Goal: Transaction & Acquisition: Subscribe to service/newsletter

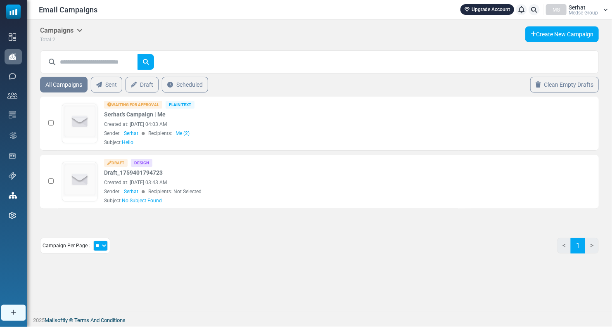
click at [603, 9] on div "MG Serhat Medse Group" at bounding box center [577, 9] width 62 height 11
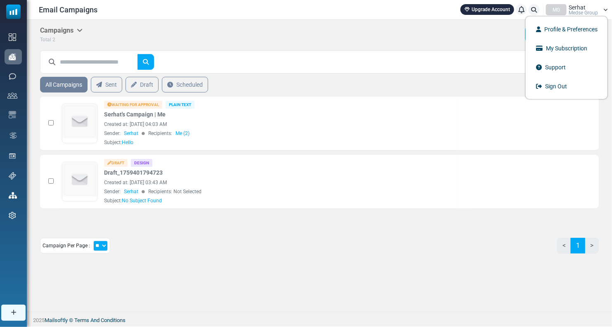
click at [603, 9] on div "MG Serhat Medse Group" at bounding box center [577, 9] width 62 height 11
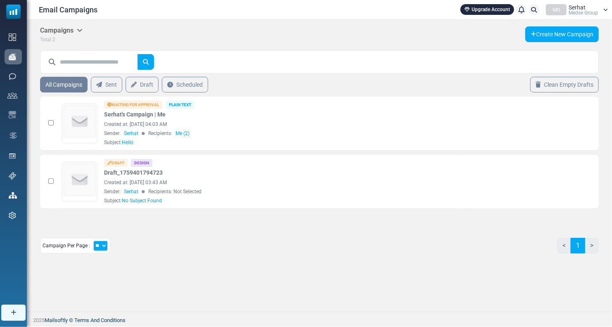
click at [561, 14] on div "MG" at bounding box center [556, 9] width 21 height 11
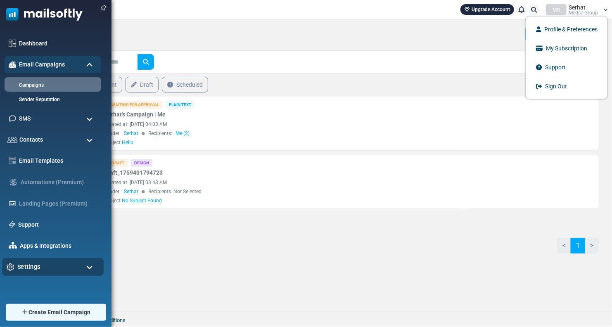
click at [26, 270] on span "Settings" at bounding box center [28, 266] width 23 height 9
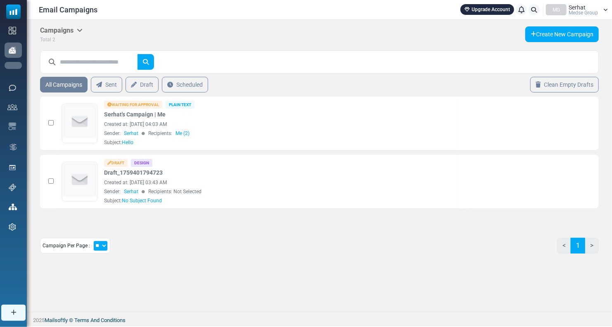
scroll to position [7, 0]
click at [206, 251] on div "Campaign Per Page : ** ** ** < 1 >" at bounding box center [319, 249] width 559 height 22
click at [580, 10] on span "Medse Group" at bounding box center [583, 12] width 29 height 5
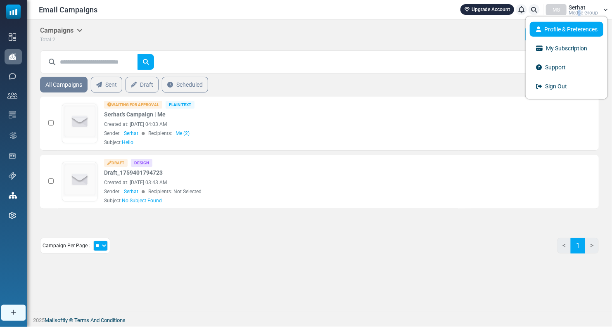
click at [567, 31] on link "Profile & Preferences" at bounding box center [567, 29] width 74 height 15
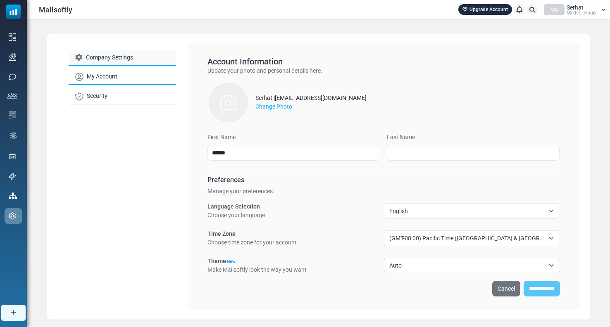
click at [119, 57] on link "Company Settings" at bounding box center [122, 58] width 107 height 16
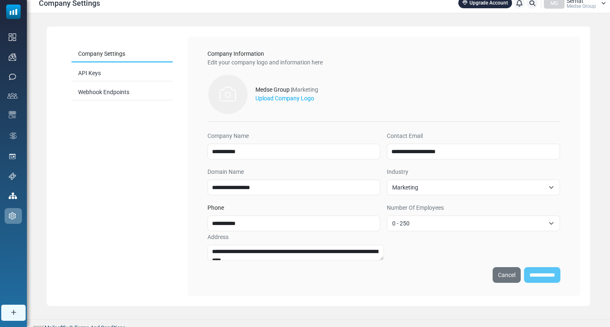
scroll to position [13, 0]
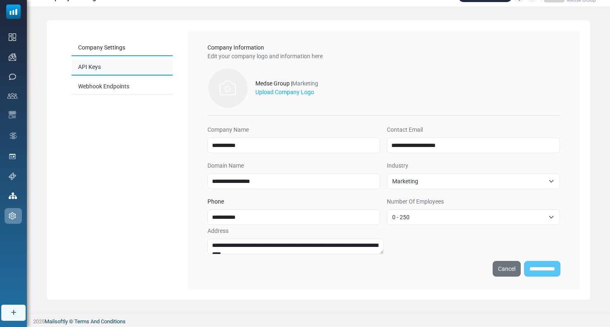
click at [146, 68] on link "API Keys" at bounding box center [121, 67] width 101 height 16
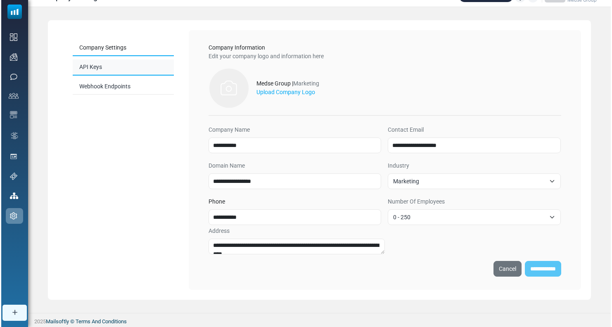
scroll to position [0, 0]
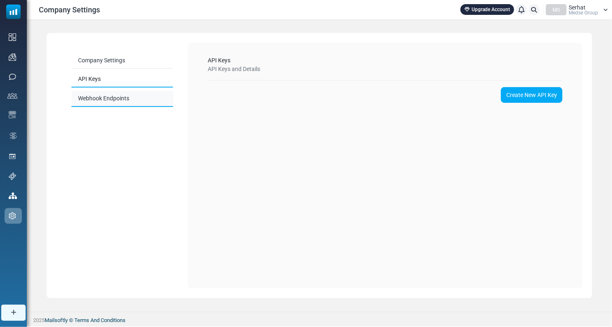
click at [132, 101] on link "Webhook Endpoints" at bounding box center [122, 99] width 102 height 16
click at [604, 12] on icon at bounding box center [605, 9] width 5 height 5
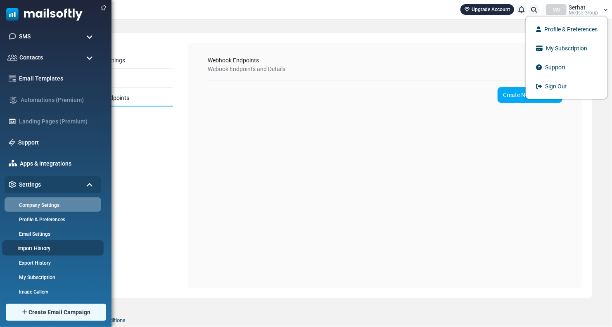
scroll to position [53, 0]
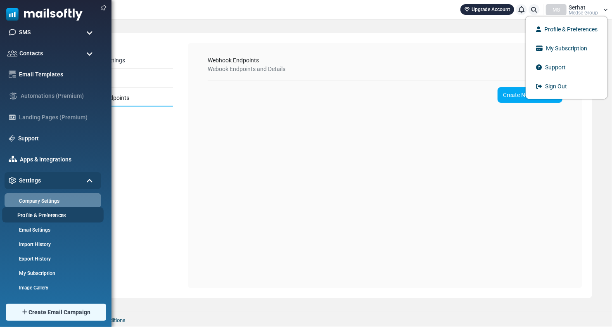
click at [48, 216] on link "Profile & Preferences" at bounding box center [51, 215] width 99 height 8
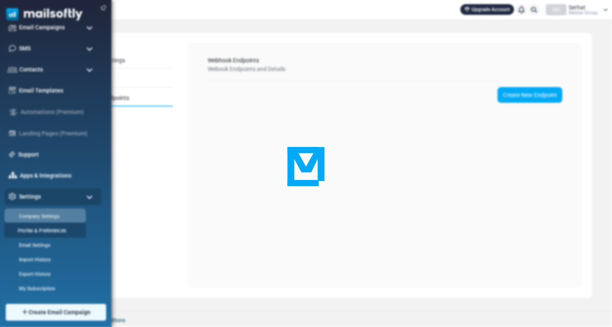
scroll to position [0, 0]
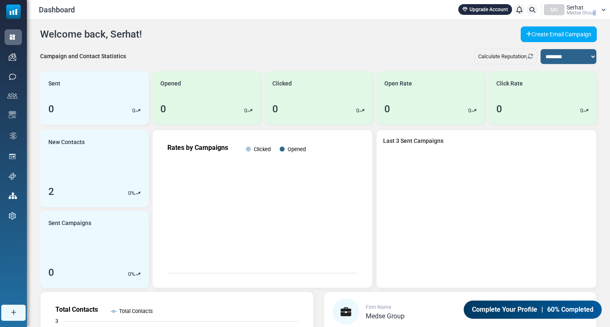
click at [594, 10] on span "Medse Group" at bounding box center [580, 12] width 29 height 5
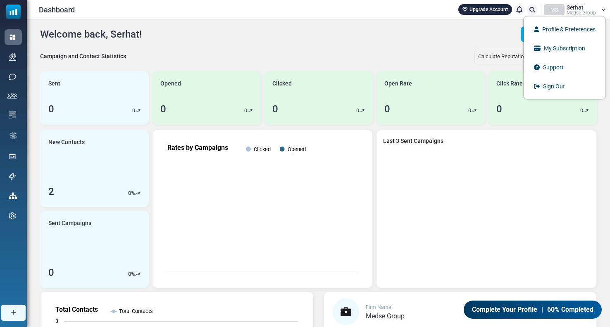
click at [599, 10] on div "MG Serhat Medse Group" at bounding box center [575, 9] width 62 height 11
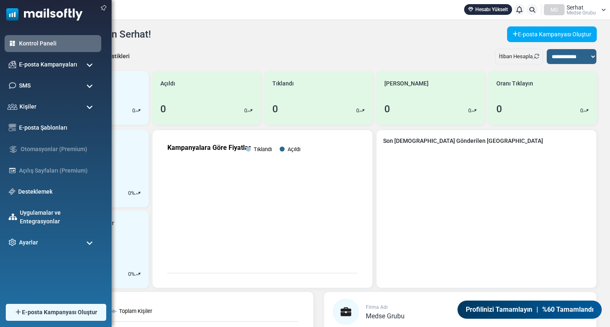
click at [88, 108] on span at bounding box center [89, 107] width 7 height 7
click at [36, 108] on div "Kişiler" at bounding box center [53, 107] width 102 height 18
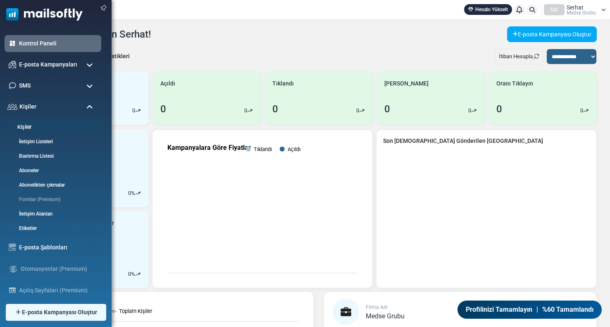
click at [34, 125] on link "Kişiler" at bounding box center [51, 128] width 99 height 8
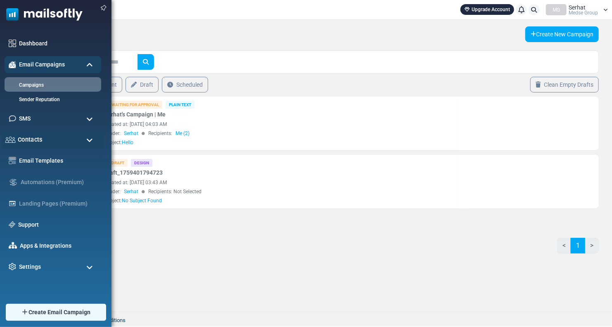
click at [53, 138] on div "Contacts" at bounding box center [53, 140] width 102 height 18
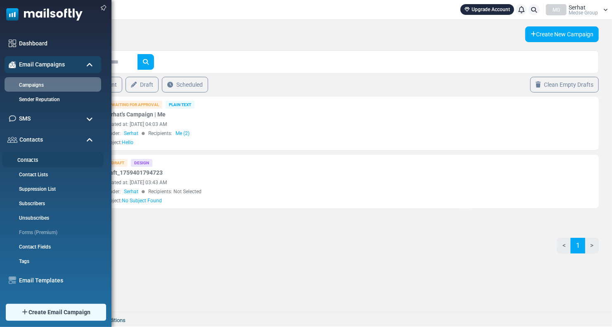
click at [40, 159] on link "Contacts" at bounding box center [51, 161] width 99 height 8
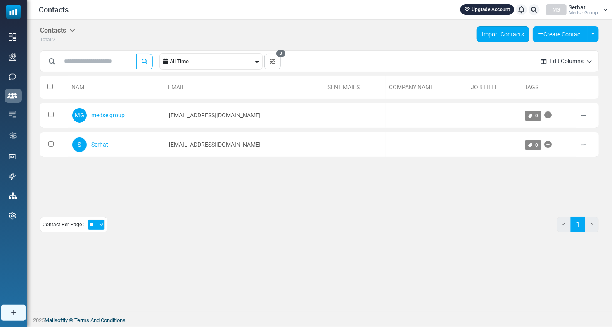
click at [495, 30] on link "Import Contacts" at bounding box center [503, 34] width 53 height 16
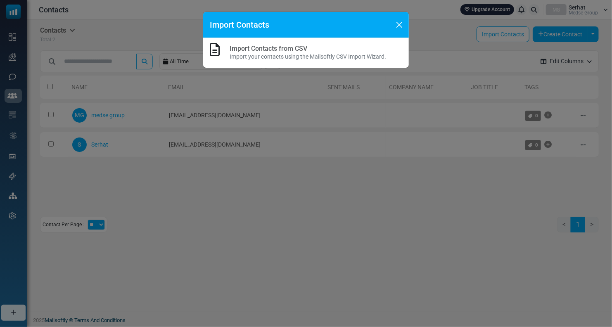
drag, startPoint x: 276, startPoint y: 53, endPoint x: 250, endPoint y: 55, distance: 25.7
click at [276, 53] on p "Import your contacts using the Mailsoftly CSV Import Wizard." at bounding box center [308, 56] width 157 height 9
click at [219, 51] on icon at bounding box center [215, 49] width 10 height 13
click at [396, 25] on button "Close" at bounding box center [399, 25] width 12 height 12
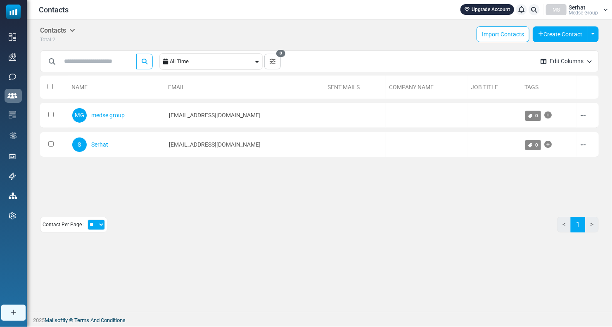
click at [406, 42] on div "Contacts Contacts Subscribers Archived Total 2 Import Contacts Create Contact T…" at bounding box center [319, 34] width 559 height 17
click at [559, 38] on button "Create Contact" at bounding box center [560, 34] width 55 height 16
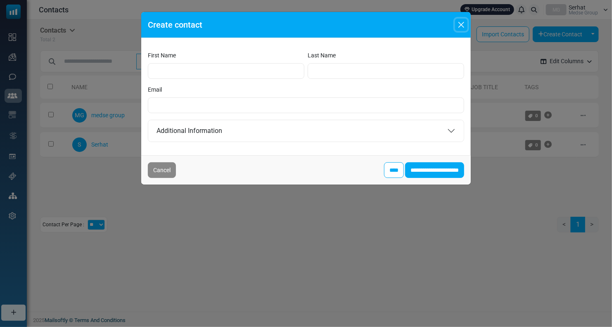
click at [457, 24] on button "Close" at bounding box center [461, 25] width 12 height 12
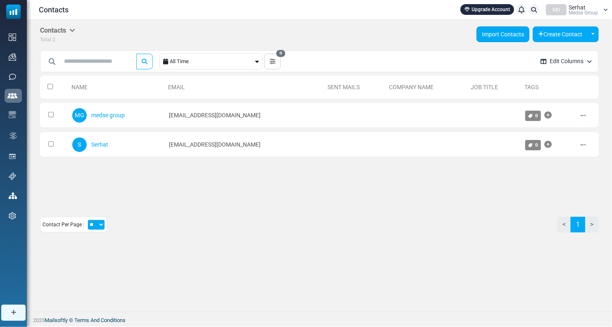
click at [485, 33] on link "Import Contacts" at bounding box center [503, 34] width 53 height 16
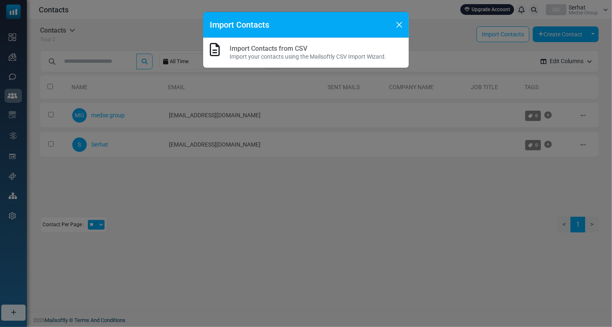
click at [365, 53] on p "Import your contacts using the Mailsoftly CSV Import Wizard." at bounding box center [308, 56] width 157 height 9
click at [319, 48] on h6 "Import Contacts from CSV" at bounding box center [308, 49] width 157 height 8
click at [403, 24] on button "Close" at bounding box center [399, 25] width 12 height 12
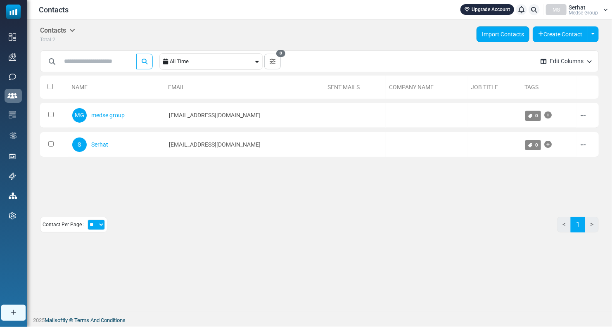
click at [516, 36] on link "Import Contacts" at bounding box center [503, 34] width 53 height 16
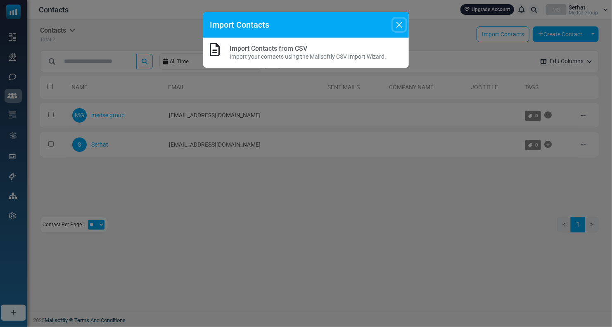
drag, startPoint x: 399, startPoint y: 21, endPoint x: 167, endPoint y: 62, distance: 235.3
click at [170, 71] on div "Import Contacts Import Contacts from CSV Import your contacts using the Mailsof…" at bounding box center [306, 163] width 612 height 327
click at [211, 52] on icon at bounding box center [215, 49] width 10 height 13
click at [254, 53] on p "Import your contacts using the Mailsoftly CSV Import Wizard." at bounding box center [308, 56] width 157 height 9
drag, startPoint x: 265, startPoint y: 51, endPoint x: 261, endPoint y: 48, distance: 5.3
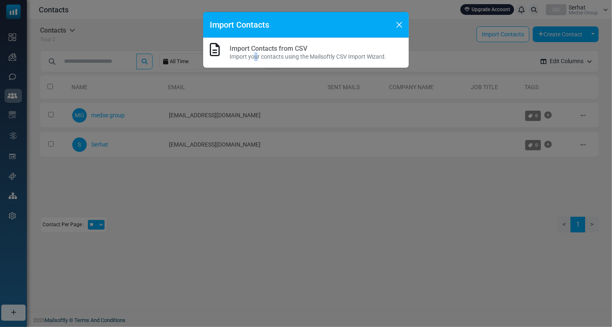
click at [264, 51] on link "Import Contacts from CSV" at bounding box center [269, 49] width 78 height 8
click at [247, 33] on div at bounding box center [306, 163] width 612 height 327
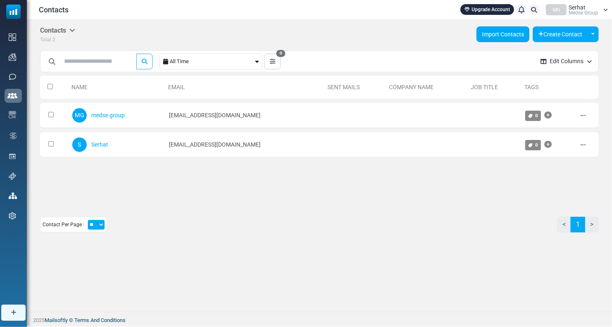
click at [515, 31] on link "Import Contacts" at bounding box center [503, 34] width 53 height 16
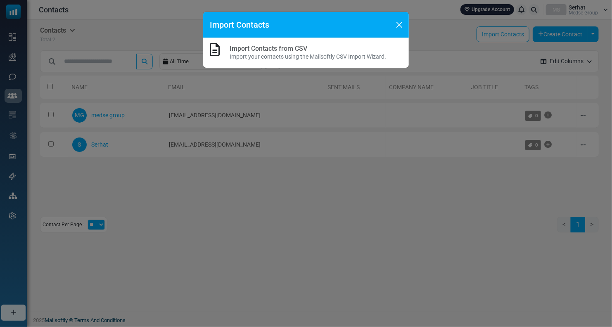
click at [275, 48] on link "Import Contacts from CSV" at bounding box center [269, 49] width 78 height 8
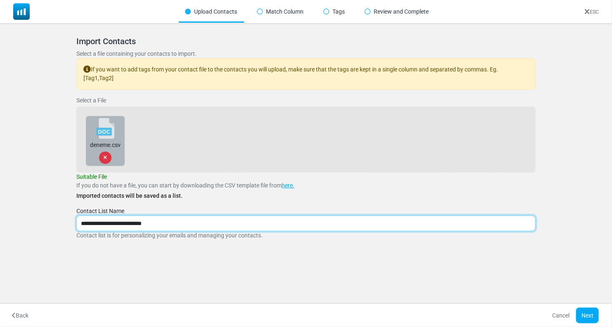
click at [176, 225] on input "**********" at bounding box center [305, 224] width 459 height 16
drag, startPoint x: 176, startPoint y: 225, endPoint x: -5, endPoint y: 229, distance: 180.5
click at [0, 229] on html "Mailsoftly Upgrade Account Notifications MG Serhat Medse Group Profile & Prefer…" at bounding box center [306, 163] width 612 height 327
type input "*"
type input "******"
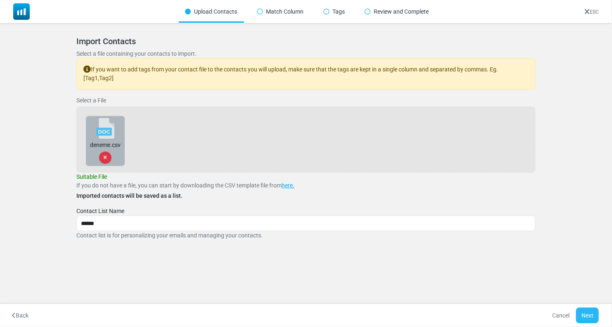
click at [593, 318] on button "Next" at bounding box center [587, 316] width 23 height 16
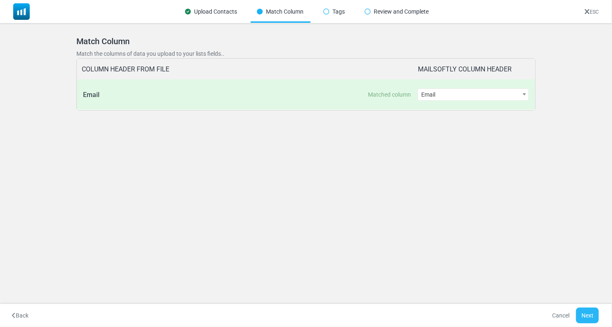
click at [592, 314] on button "Next" at bounding box center [587, 316] width 23 height 16
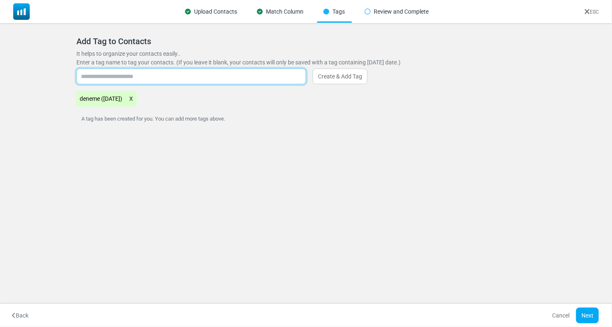
click at [128, 76] on input "text" at bounding box center [191, 77] width 230 height 16
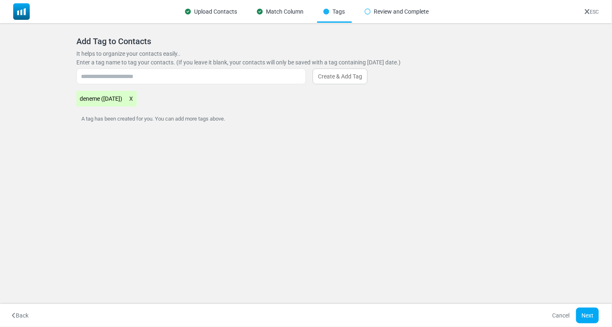
click at [111, 103] on \(10\/06\/2025\) "deneme ([DATE])" at bounding box center [106, 99] width 60 height 16
click at [116, 98] on \(10\/06\/2025\) "deneme ([DATE])" at bounding box center [106, 99] width 60 height 16
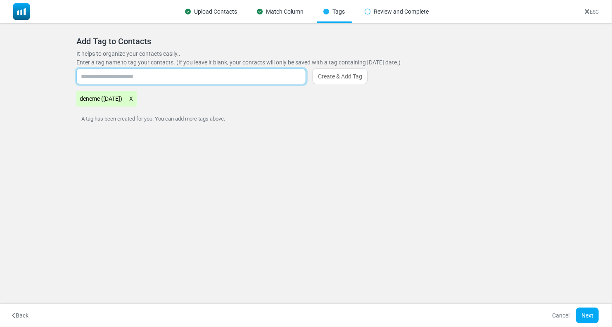
click at [135, 81] on input "text" at bounding box center [191, 77] width 230 height 16
type input "******"
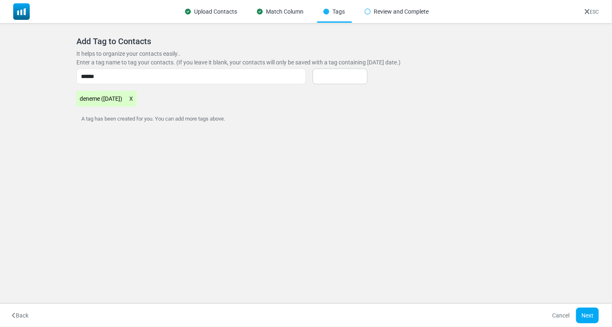
click at [326, 117] on p "A tag has been created for you. You can add more tags above." at bounding box center [305, 119] width 459 height 8
click at [340, 78] on link "Create & Add Tag" at bounding box center [340, 77] width 55 height 16
click at [181, 100] on icon at bounding box center [179, 98] width 5 height 11
click at [587, 317] on button "Next" at bounding box center [587, 316] width 23 height 16
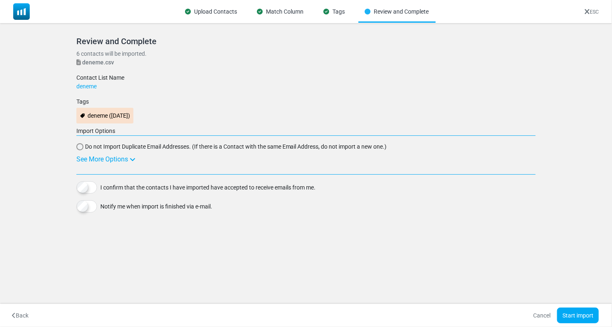
click at [135, 158] on icon at bounding box center [133, 159] width 6 height 7
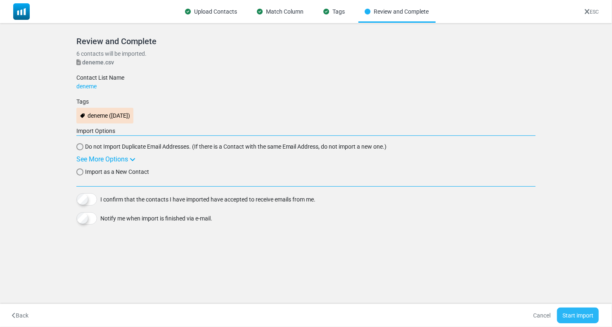
click at [585, 317] on button "Start import" at bounding box center [578, 316] width 42 height 16
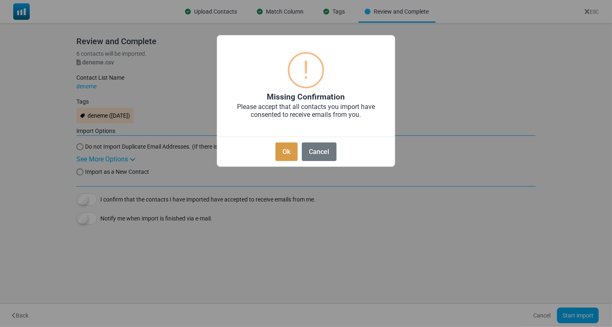
click at [290, 154] on button "Ok" at bounding box center [287, 152] width 22 height 19
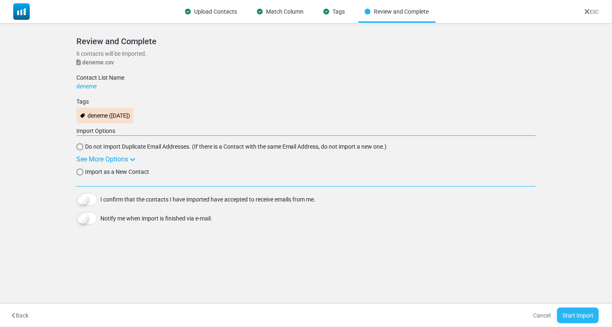
click at [583, 314] on button "Start import" at bounding box center [578, 316] width 42 height 16
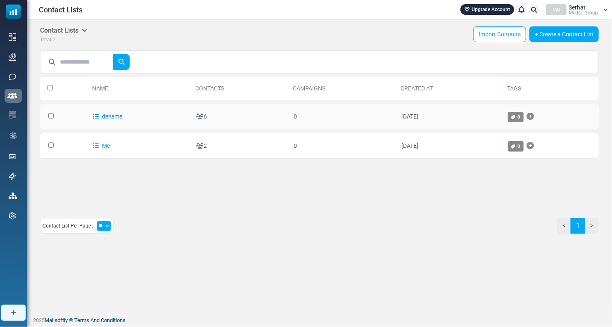
click at [94, 116] on icon at bounding box center [96, 117] width 6 height 6
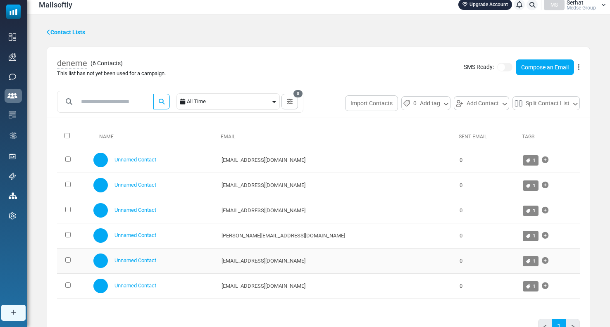
scroll to position [5, 0]
click at [64, 5] on span "Mailsoftly" at bounding box center [55, 5] width 33 height 11
click at [48, 6] on span "Mailsoftly" at bounding box center [55, 5] width 33 height 11
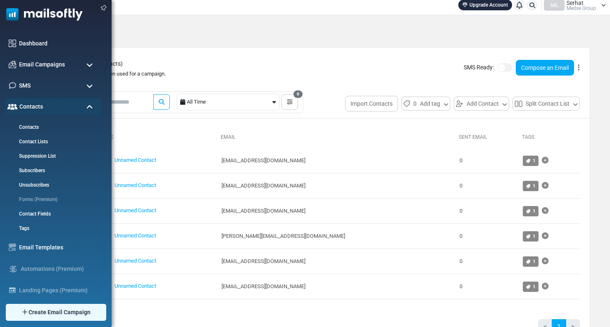
click at [38, 13] on img at bounding box center [41, 12] width 83 height 25
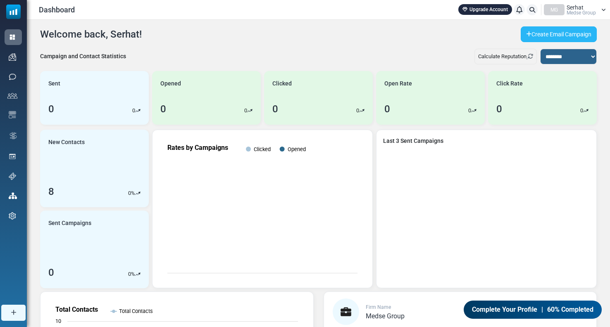
click at [534, 37] on link "Create Email Campaign" at bounding box center [558, 34] width 76 height 16
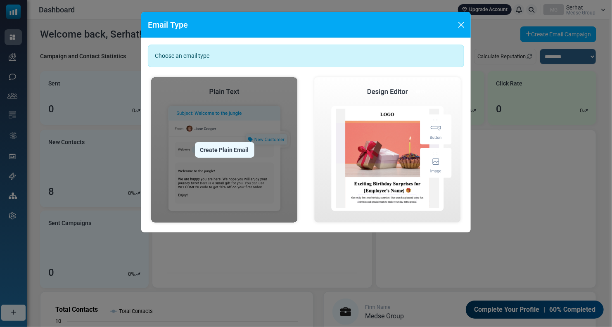
click at [233, 104] on img at bounding box center [224, 150] width 153 height 152
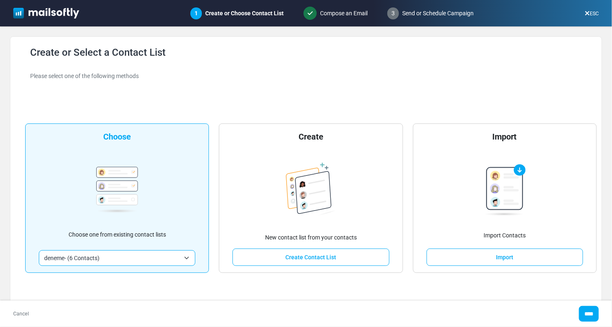
click at [106, 259] on span "deneme- (6 Contacts)" at bounding box center [112, 258] width 136 height 10
click at [587, 314] on input "****" at bounding box center [589, 314] width 20 height 16
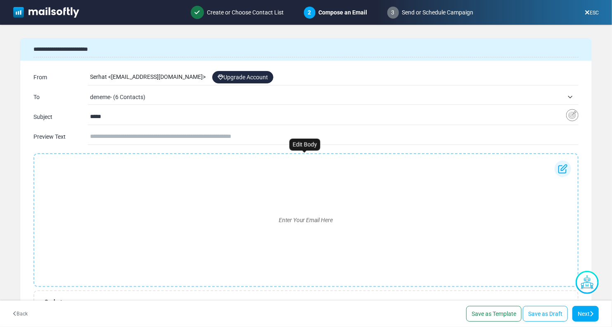
click at [152, 181] on div "Enter Your Email Here" at bounding box center [306, 220] width 530 height 119
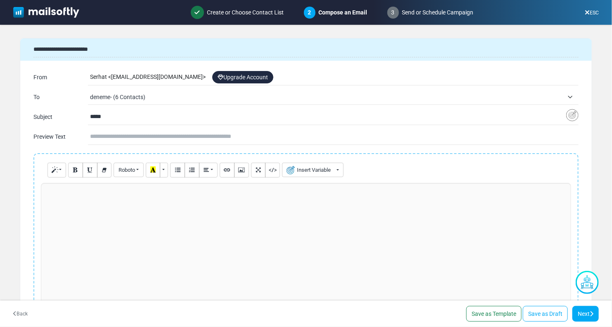
click at [145, 199] on div at bounding box center [306, 245] width 530 height 124
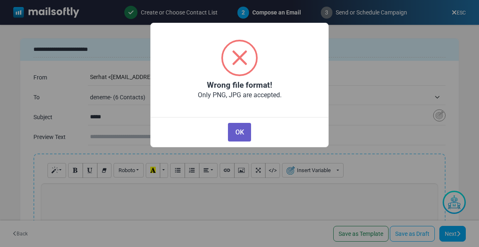
click at [241, 132] on button "OK" at bounding box center [239, 132] width 23 height 19
click at [243, 127] on button "OK" at bounding box center [239, 132] width 23 height 19
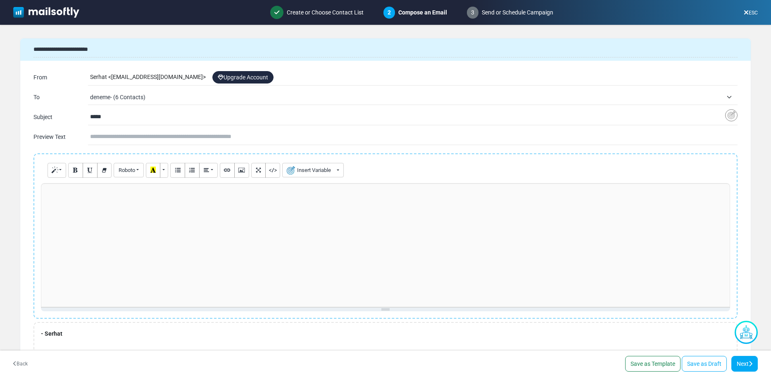
scroll to position [71, 0]
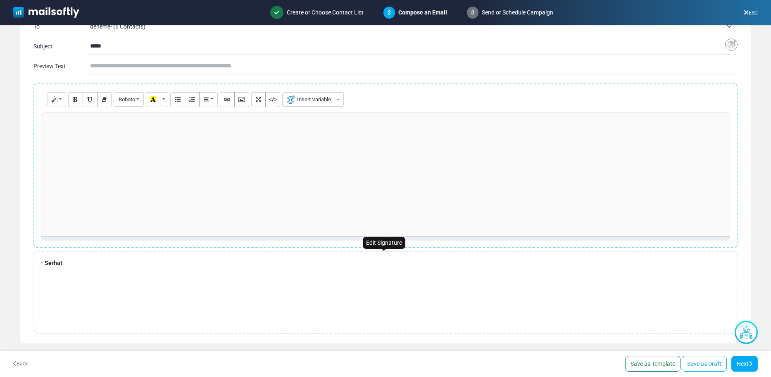
click at [125, 266] on div "- Serhat" at bounding box center [385, 292] width 704 height 83
click at [181, 197] on div at bounding box center [385, 174] width 689 height 124
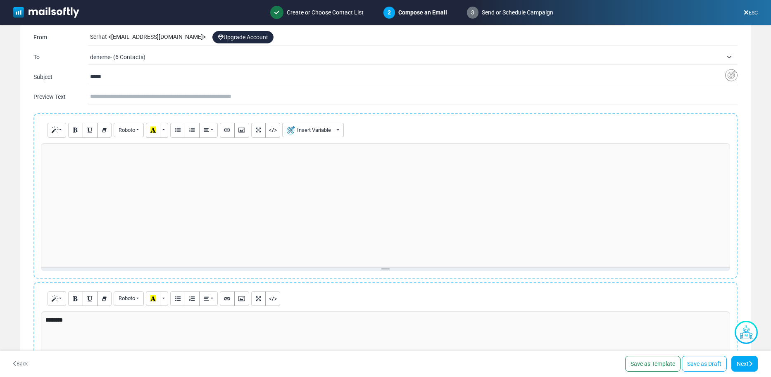
scroll to position [0, 0]
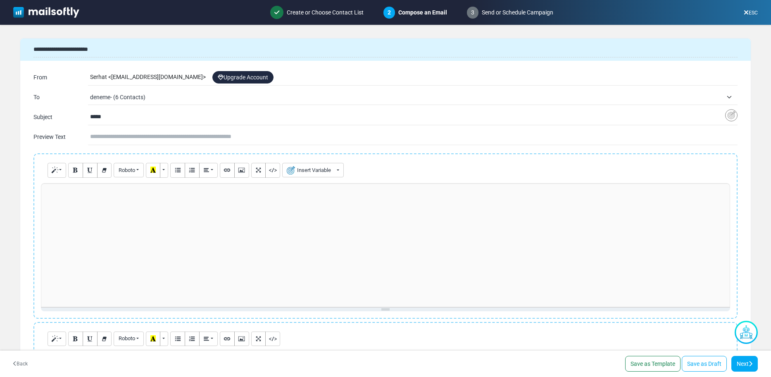
click at [111, 197] on div at bounding box center [385, 245] width 689 height 124
click at [90, 198] on div at bounding box center [385, 245] width 689 height 124
click at [342, 206] on div at bounding box center [385, 245] width 689 height 124
paste div
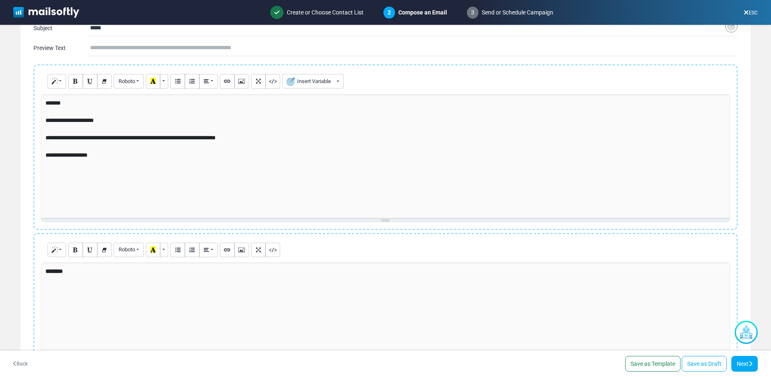
scroll to position [124, 0]
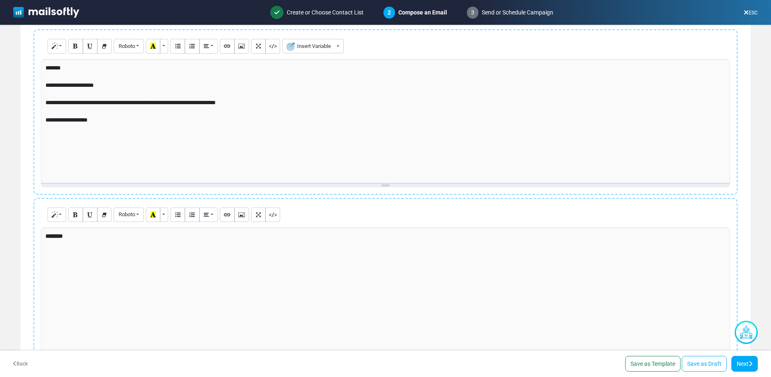
click at [268, 264] on div "********" at bounding box center [385, 289] width 689 height 124
drag, startPoint x: 150, startPoint y: 235, endPoint x: -22, endPoint y: 224, distance: 172.2
click at [0, 224] on html "Mailsoftly Upgrade Account Notifications MG Serhat Medse Group Profile & Prefer…" at bounding box center [385, 188] width 771 height 376
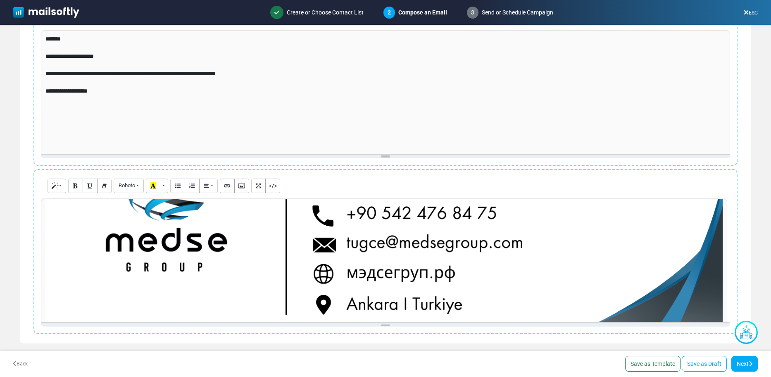
scroll to position [109, 0]
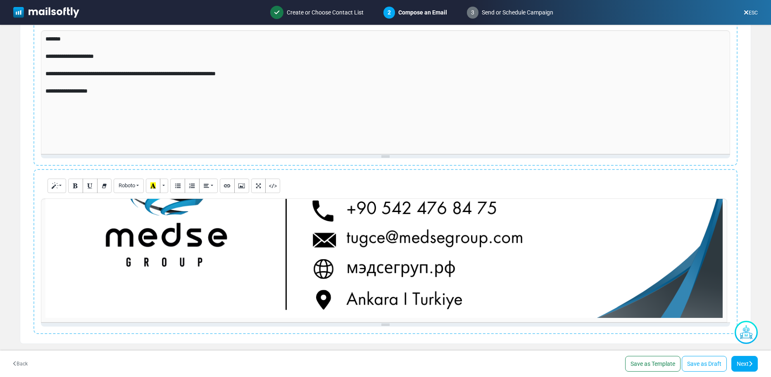
click at [521, 289] on div "Enter Your Signature Here" at bounding box center [385, 260] width 689 height 124
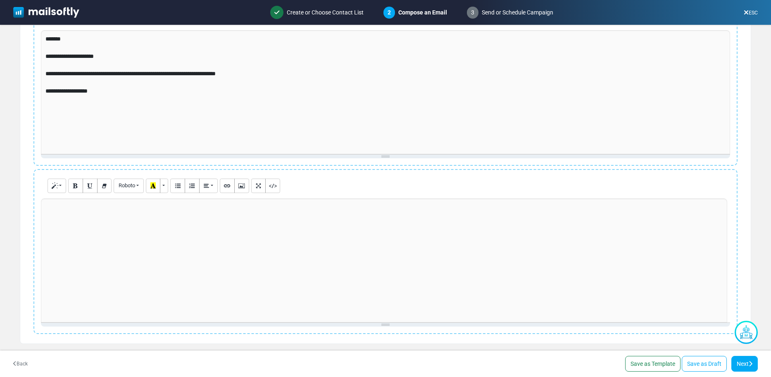
scroll to position [0, 0]
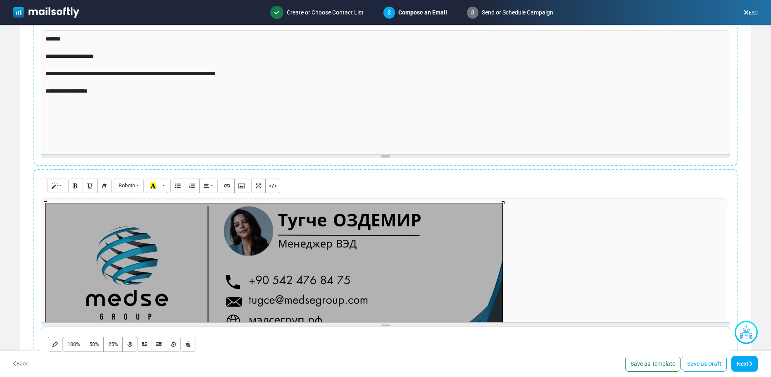
drag, startPoint x: 722, startPoint y: 318, endPoint x: 81, endPoint y: 245, distance: 644.8
click at [81, 245] on div "1107.09375x366 (Original: 1709x565)" at bounding box center [273, 278] width 457 height 151
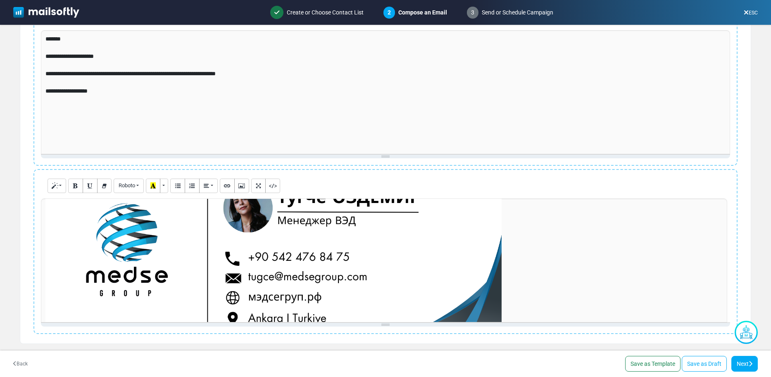
scroll to position [36, 0]
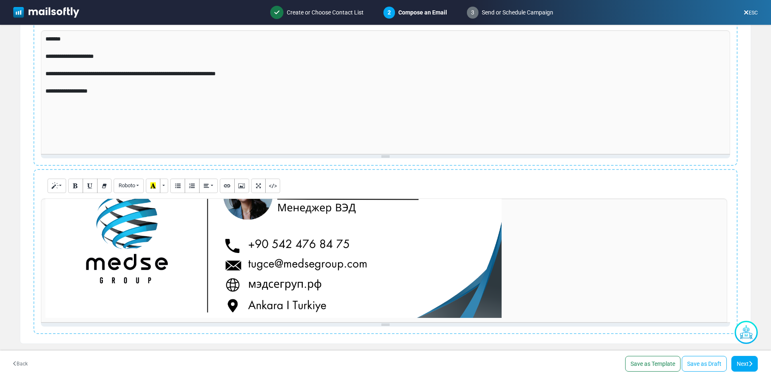
click at [496, 306] on div "Enter Your Signature Here 1104.0625x365 (Original: 1709x565)" at bounding box center [385, 260] width 689 height 124
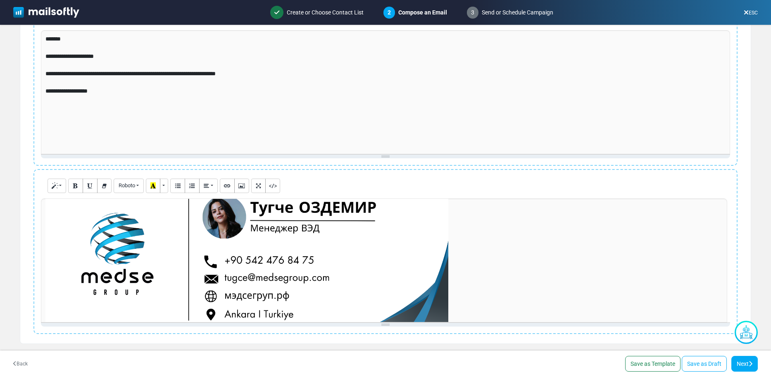
scroll to position [0, 0]
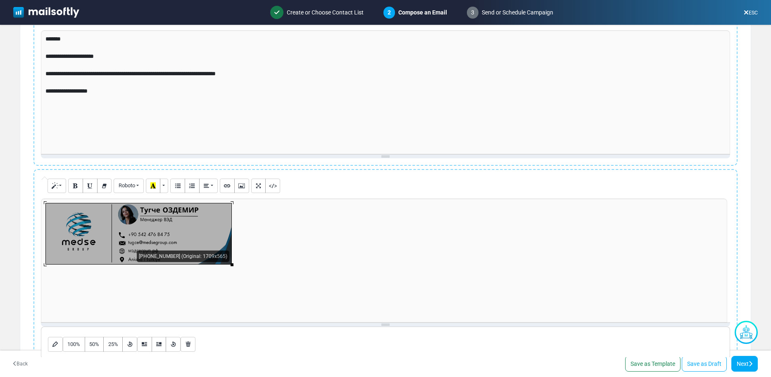
drag, startPoint x: 503, startPoint y: 318, endPoint x: 186, endPoint y: 228, distance: 329.2
click at [186, 228] on div "450.703125x149 (Original: 1709x565)" at bounding box center [138, 234] width 186 height 62
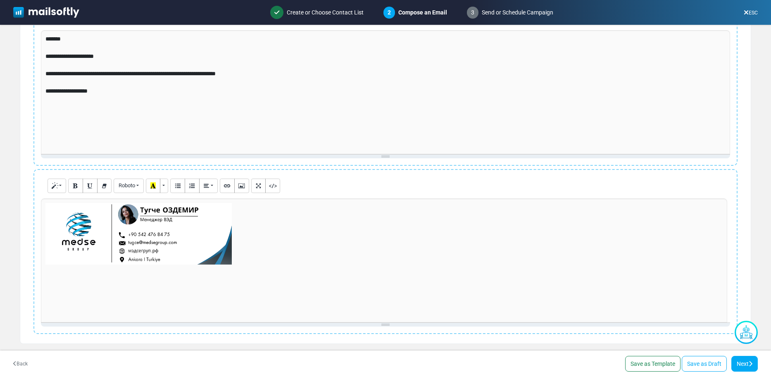
click at [301, 237] on p at bounding box center [383, 234] width 677 height 62
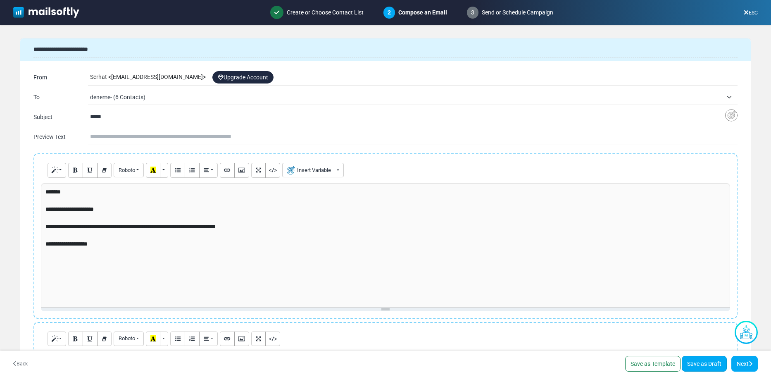
click at [612, 327] on link "Save as Draft" at bounding box center [704, 364] width 45 height 16
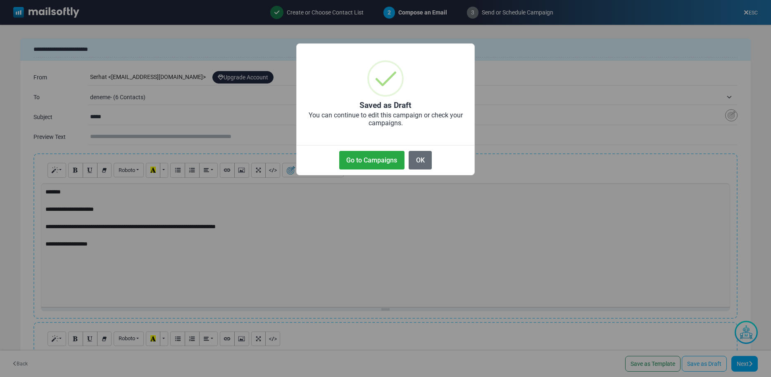
click at [418, 162] on button "OK" at bounding box center [420, 160] width 23 height 19
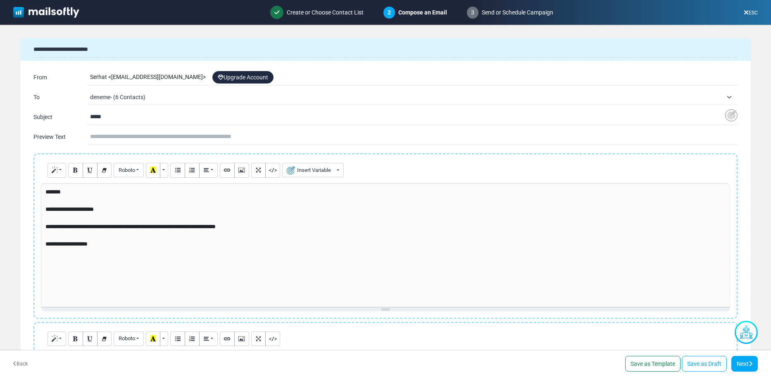
click at [104, 138] on input "text" at bounding box center [413, 137] width 647 height 16
click at [257, 137] on input "text" at bounding box center [413, 137] width 647 height 16
type input "******"
click at [612, 327] on icon at bounding box center [750, 364] width 4 height 6
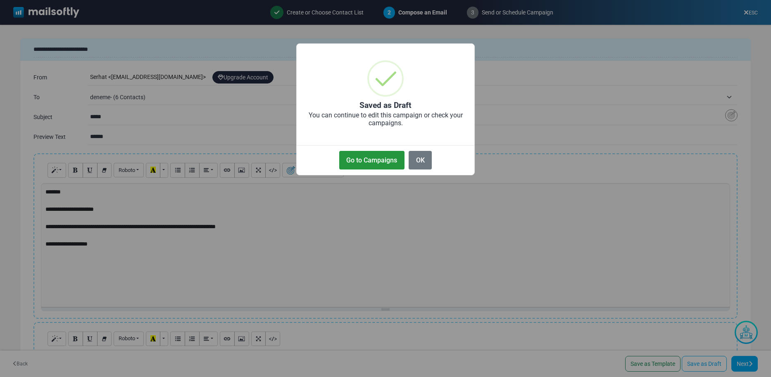
click at [372, 163] on button "Go to Campaigns" at bounding box center [371, 160] width 65 height 19
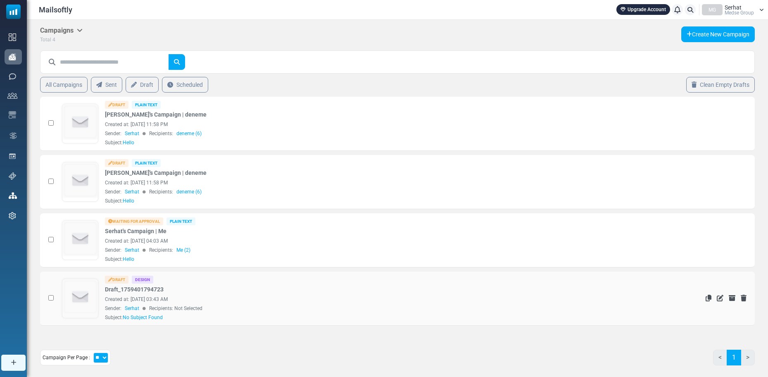
click at [610, 297] on td "See Stats Duplicate Edit Unarchive [GEOGRAPHIC_DATA]" at bounding box center [665, 298] width 177 height 54
click at [76, 118] on img at bounding box center [80, 122] width 35 height 35
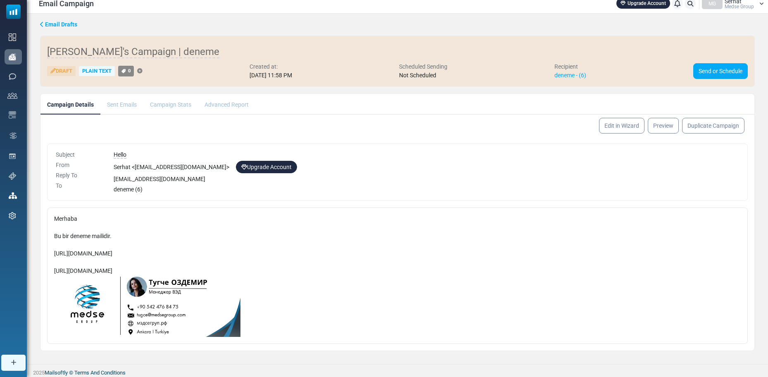
scroll to position [8, 0]
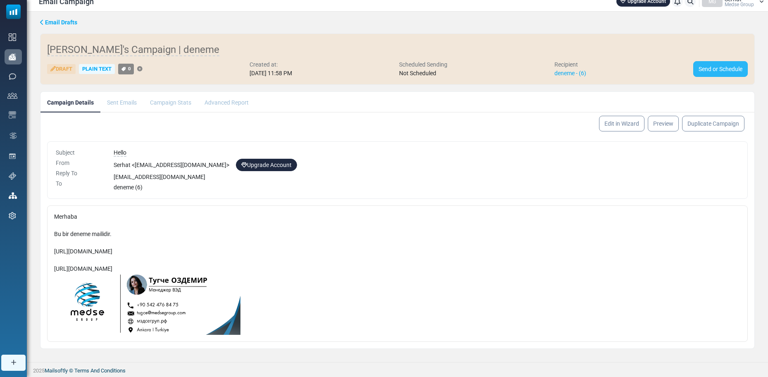
click at [729, 69] on link "Send or Schedule" at bounding box center [720, 69] width 55 height 16
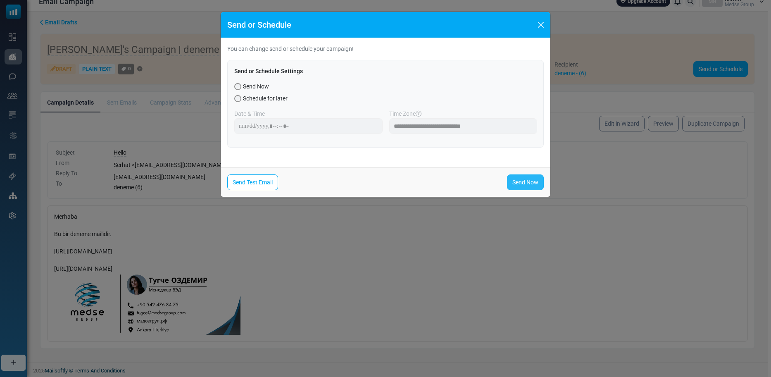
click at [518, 181] on link "Send Now" at bounding box center [525, 182] width 37 height 16
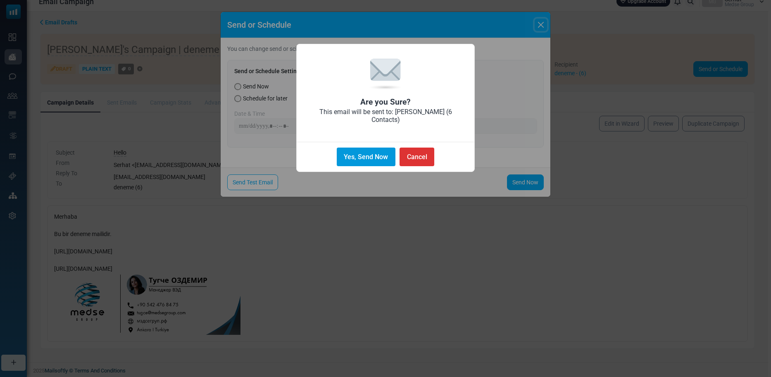
click at [380, 152] on button "Yes, Send Now" at bounding box center [366, 156] width 59 height 19
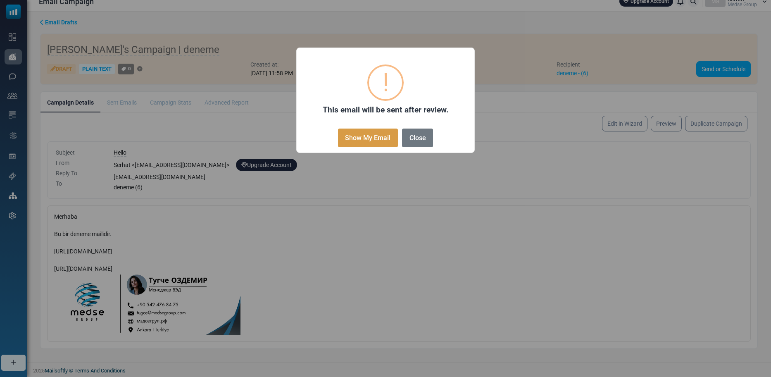
click at [374, 137] on button "Show My Email" at bounding box center [368, 137] width 60 height 19
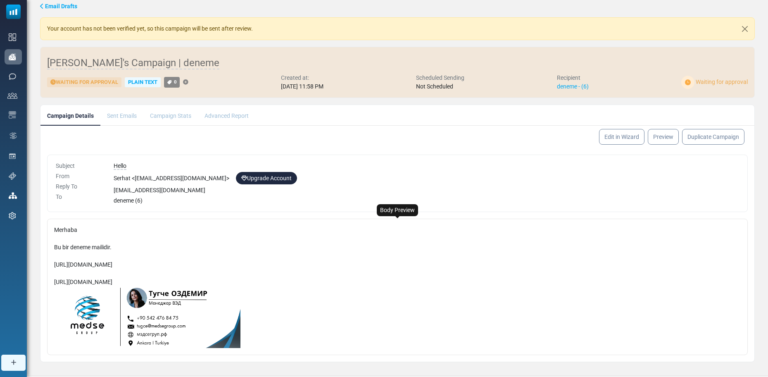
scroll to position [38, 0]
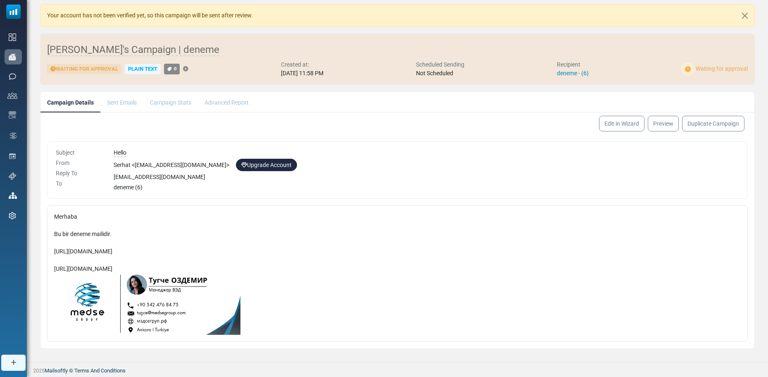
click at [580, 71] on link "deneme - (6)" at bounding box center [573, 73] width 32 height 7
click at [274, 192] on div "Subject From Reply To To Hello Serhat < [EMAIL_ADDRESS][DOMAIN_NAME] > Upgrade …" at bounding box center [397, 169] width 701 height 57
click at [243, 193] on div "Subject From Reply To To Hello Serhat < [EMAIL_ADDRESS][DOMAIN_NAME] > Upgrade …" at bounding box center [397, 169] width 701 height 57
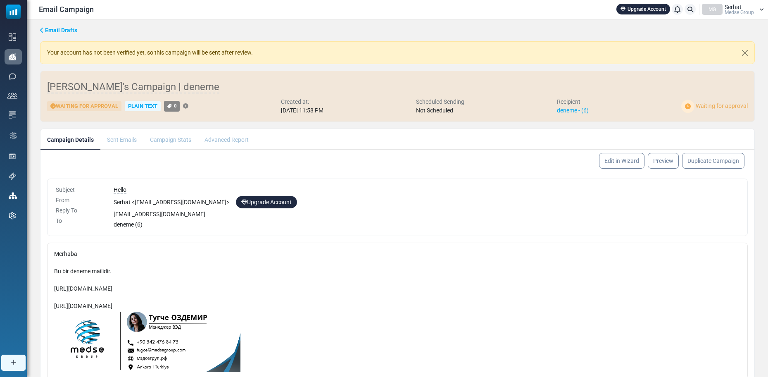
scroll to position [0, 0]
click at [48, 29] on span "Email Drafts" at bounding box center [61, 30] width 32 height 7
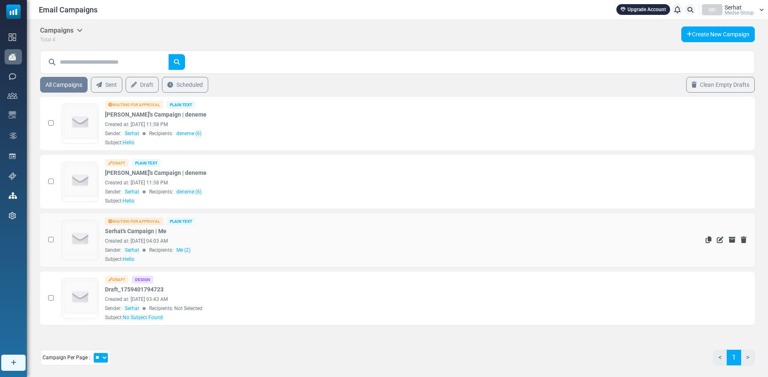
drag, startPoint x: 164, startPoint y: 222, endPoint x: 77, endPoint y: 220, distance: 86.8
click at [77, 220] on div "Waiting for Approval Plain Text Serhat's Campaign | Me Created at: [DATE] 04:03…" at bounding box center [317, 239] width 511 height 45
click at [331, 247] on div "Sender: Serhat Recipients: Me (2)" at bounding box center [339, 249] width 468 height 7
